Goal: Navigation & Orientation: Find specific page/section

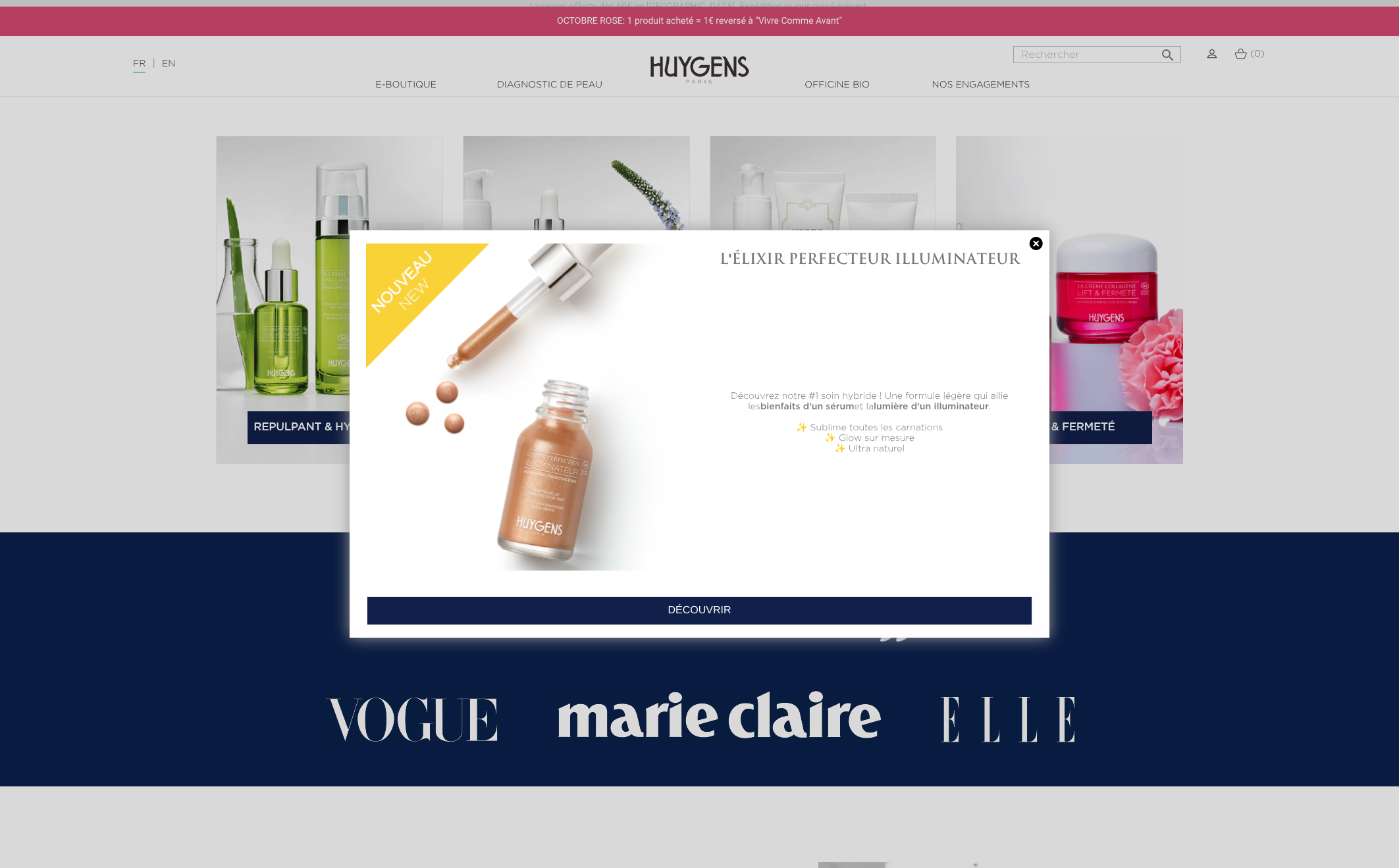
scroll to position [2291, 0]
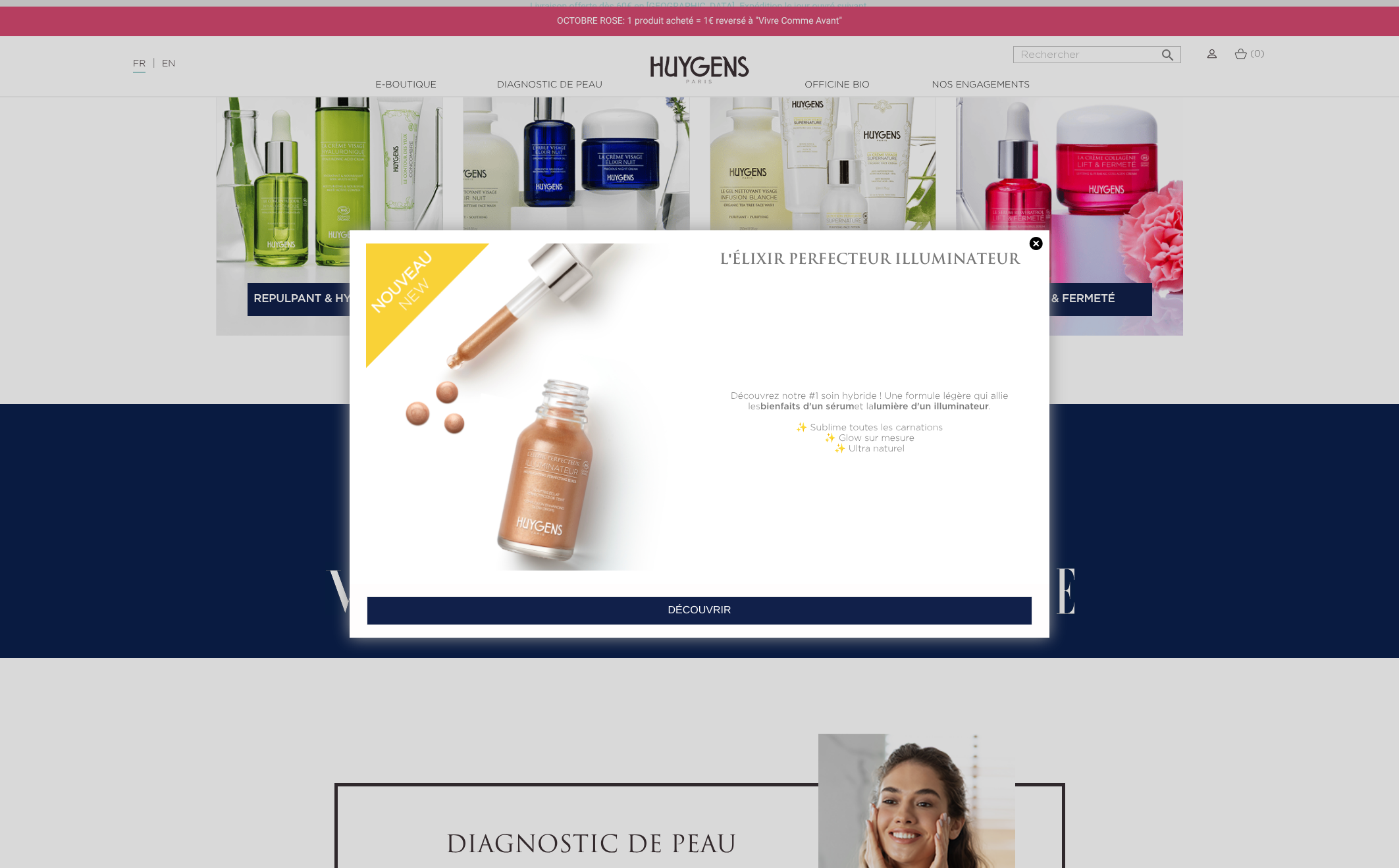
click at [1035, 250] on link at bounding box center [1035, 244] width 18 height 14
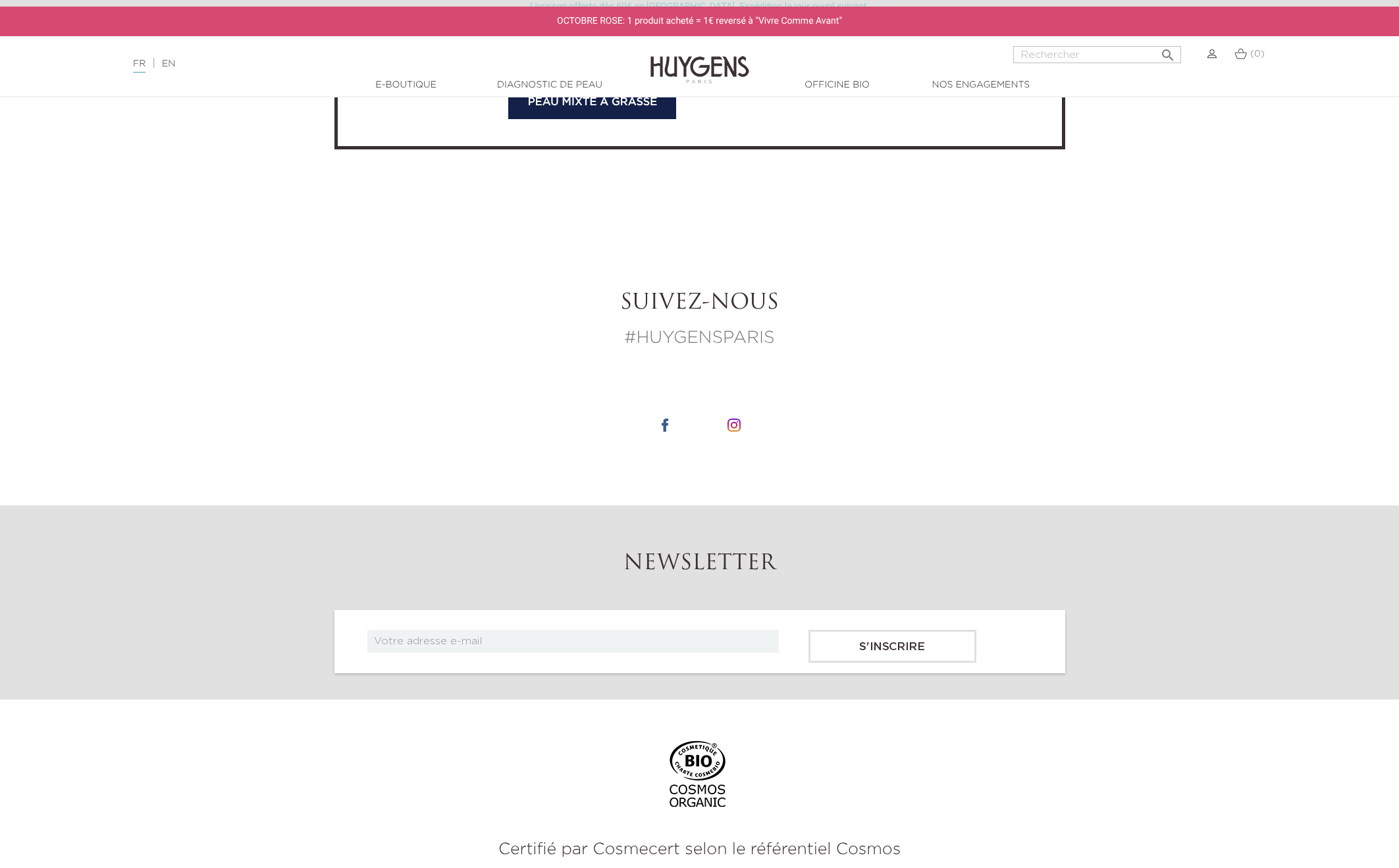
scroll to position [4943, 0]
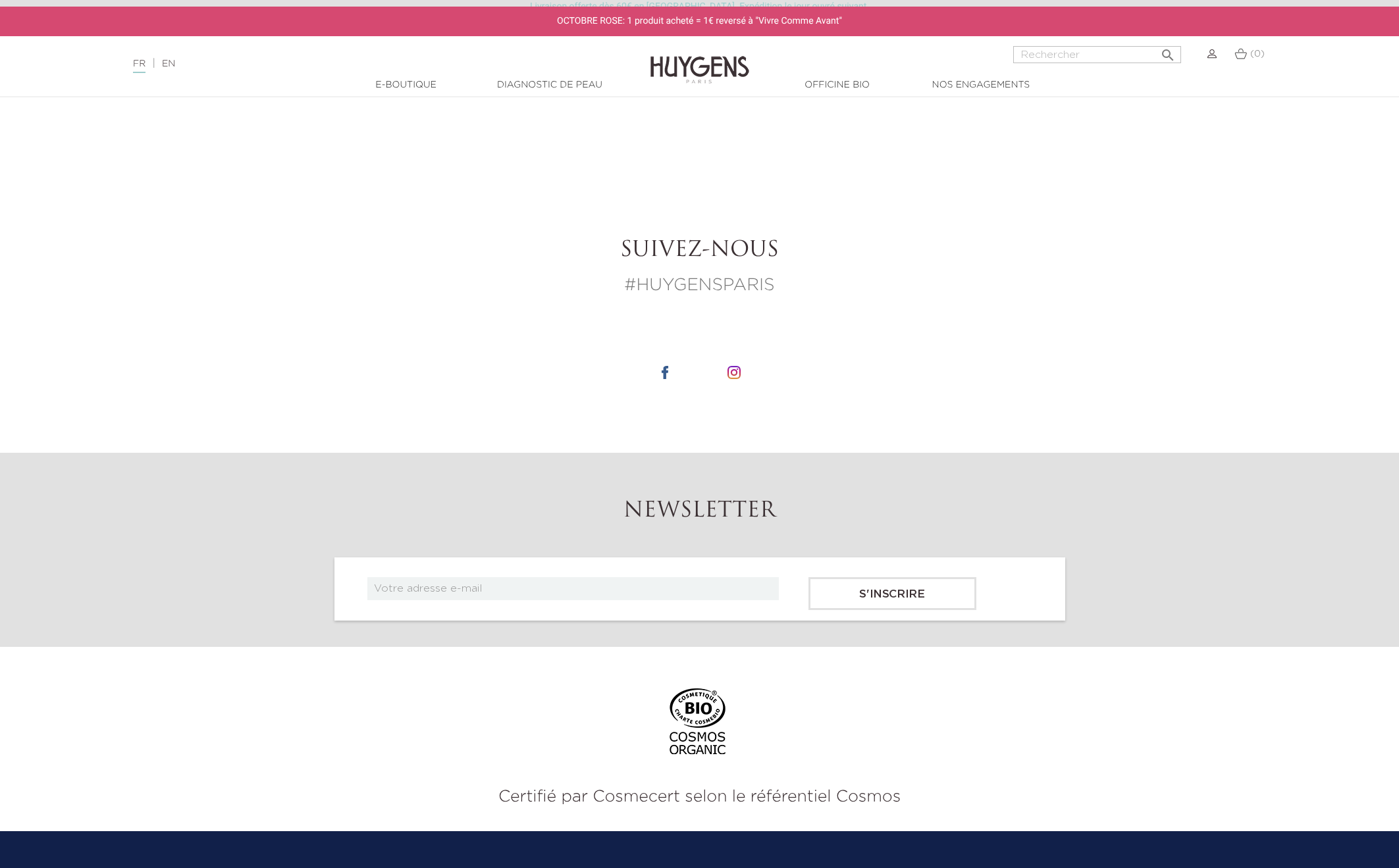
click at [738, 374] on img at bounding box center [734, 372] width 13 height 13
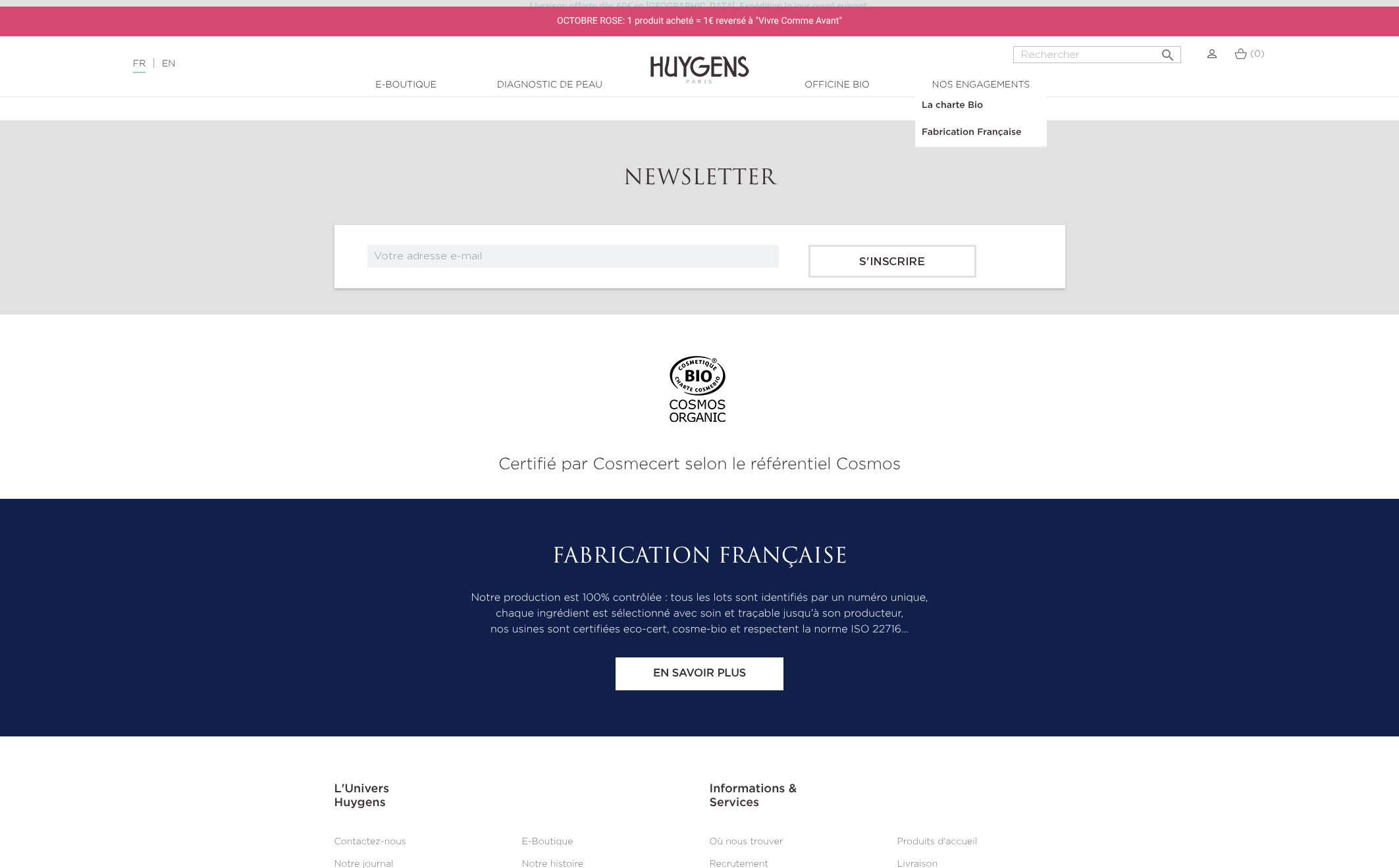
scroll to position [5399, 0]
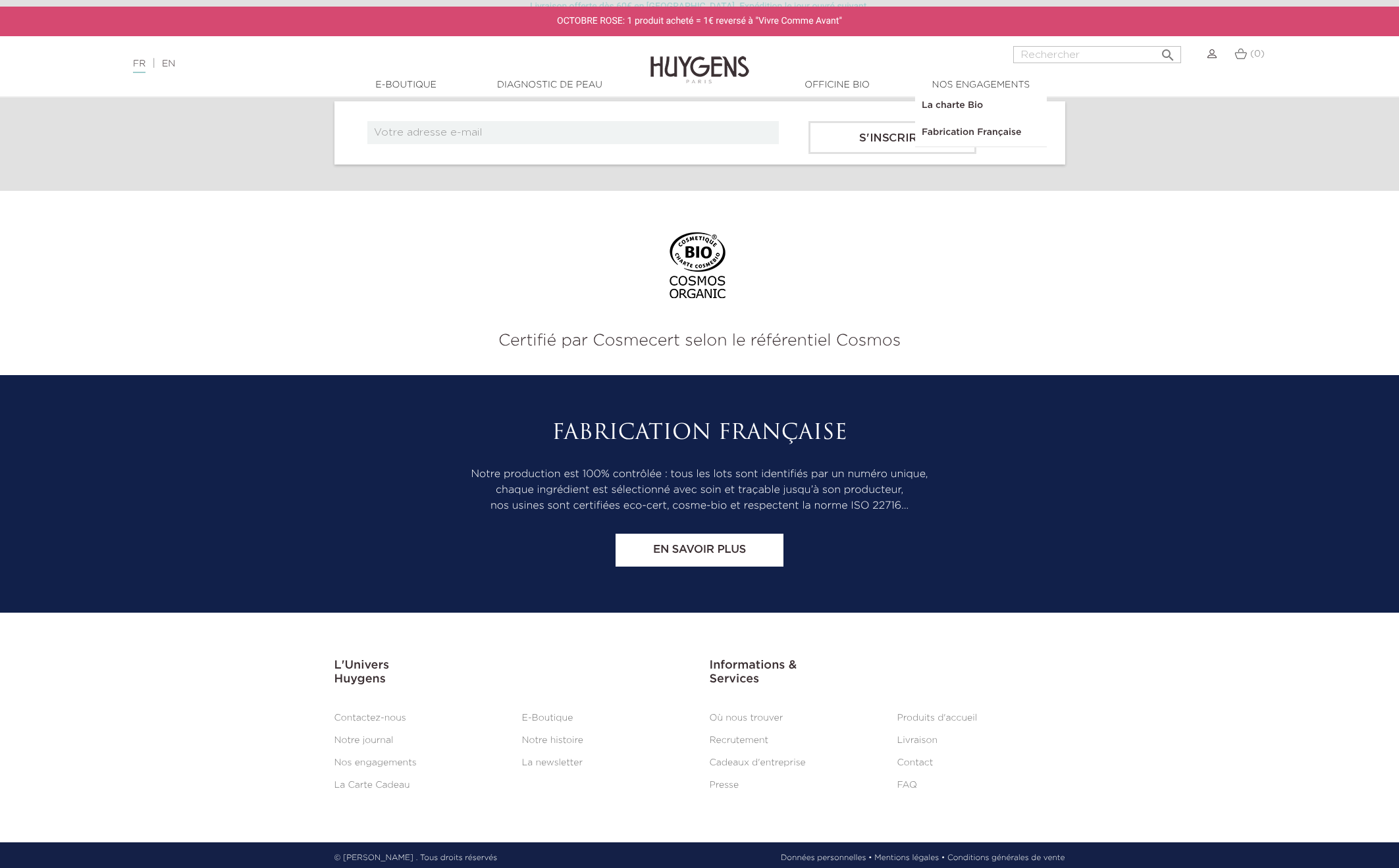
click at [548, 733] on li "Notre histoire" at bounding box center [605, 740] width 187 height 16
click at [710, 714] on link "Où nous trouver" at bounding box center [745, 719] width 73 height 10
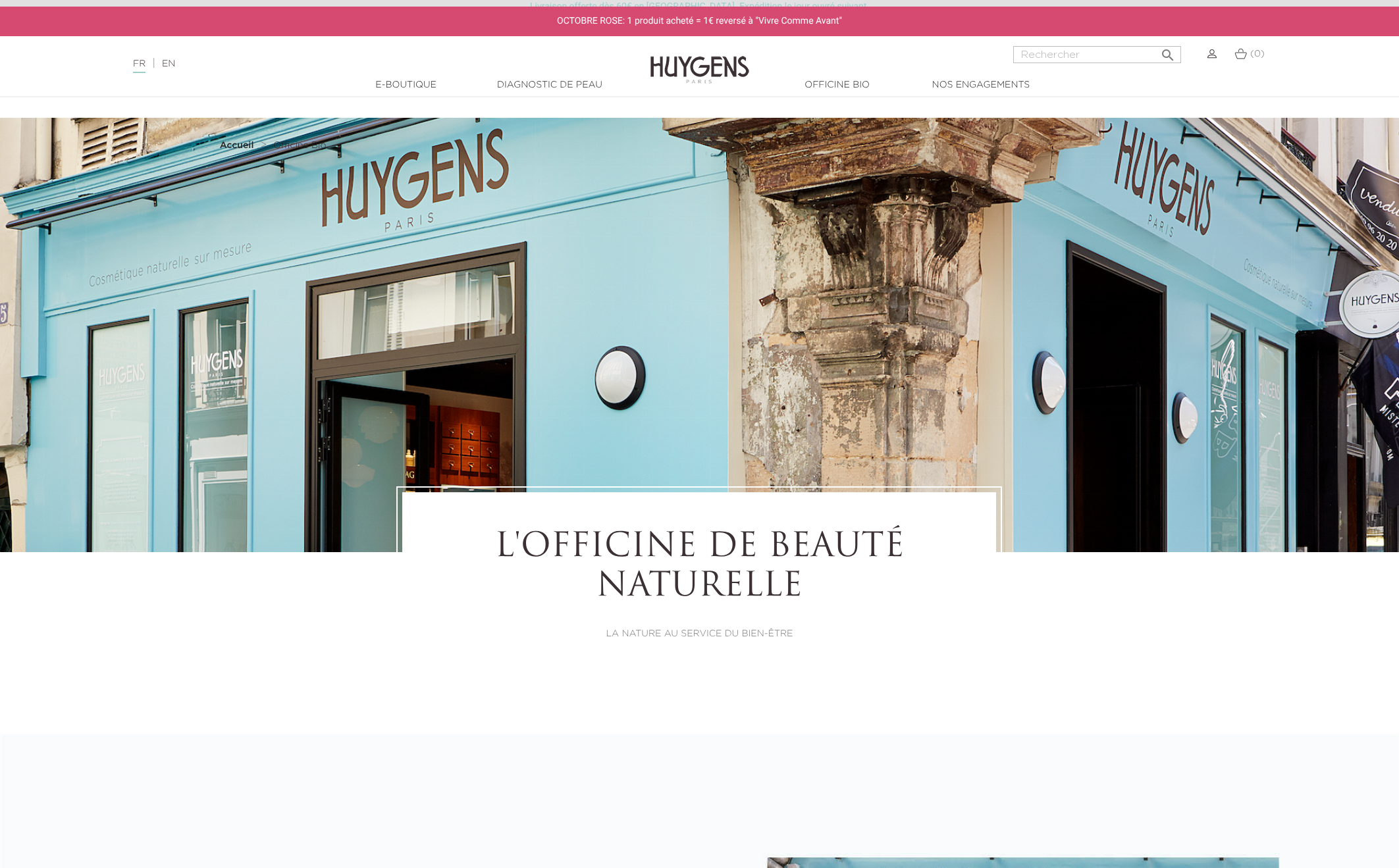
select select "FR"
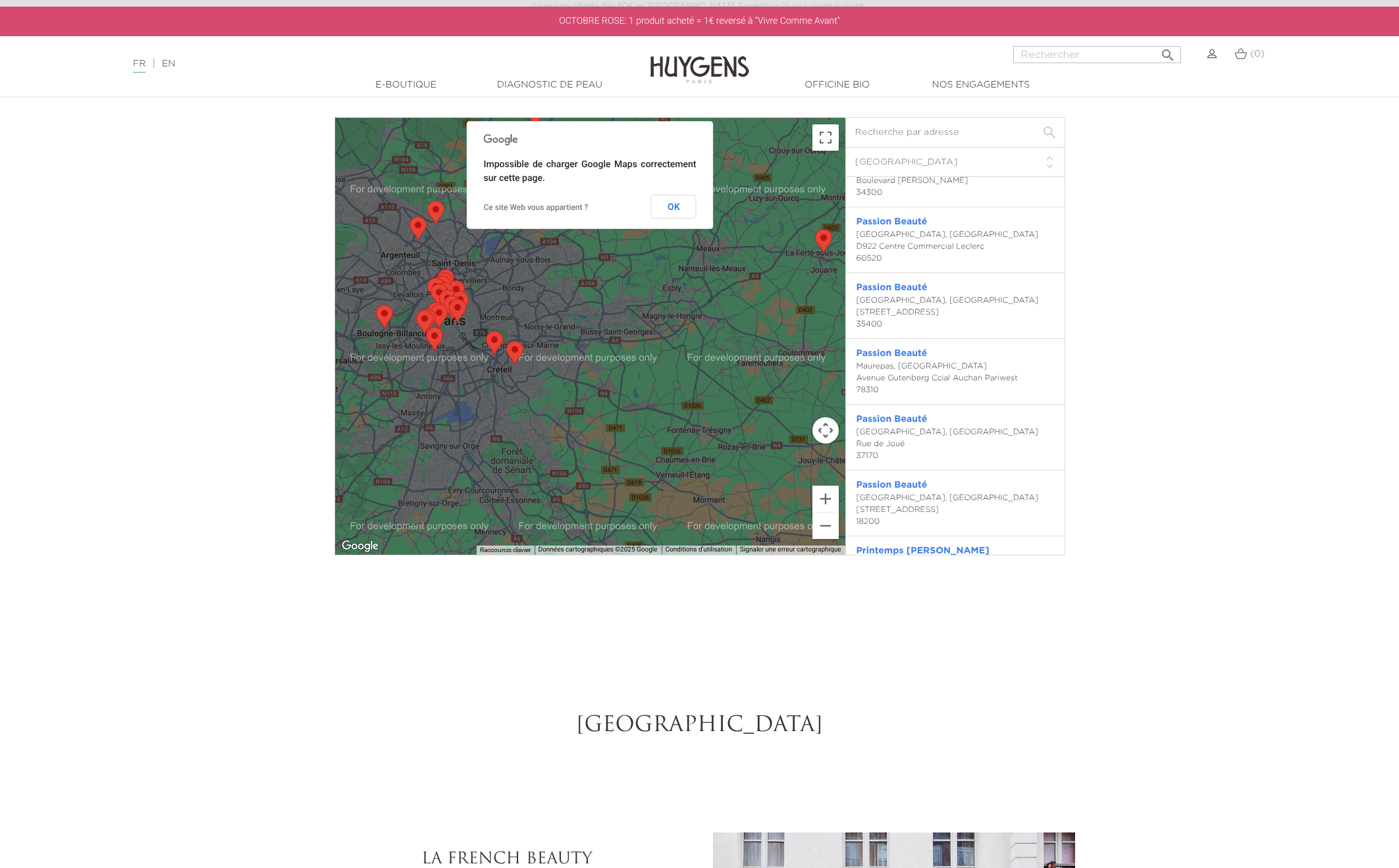
scroll to position [6214, 0]
